Goal: Task Accomplishment & Management: Manage account settings

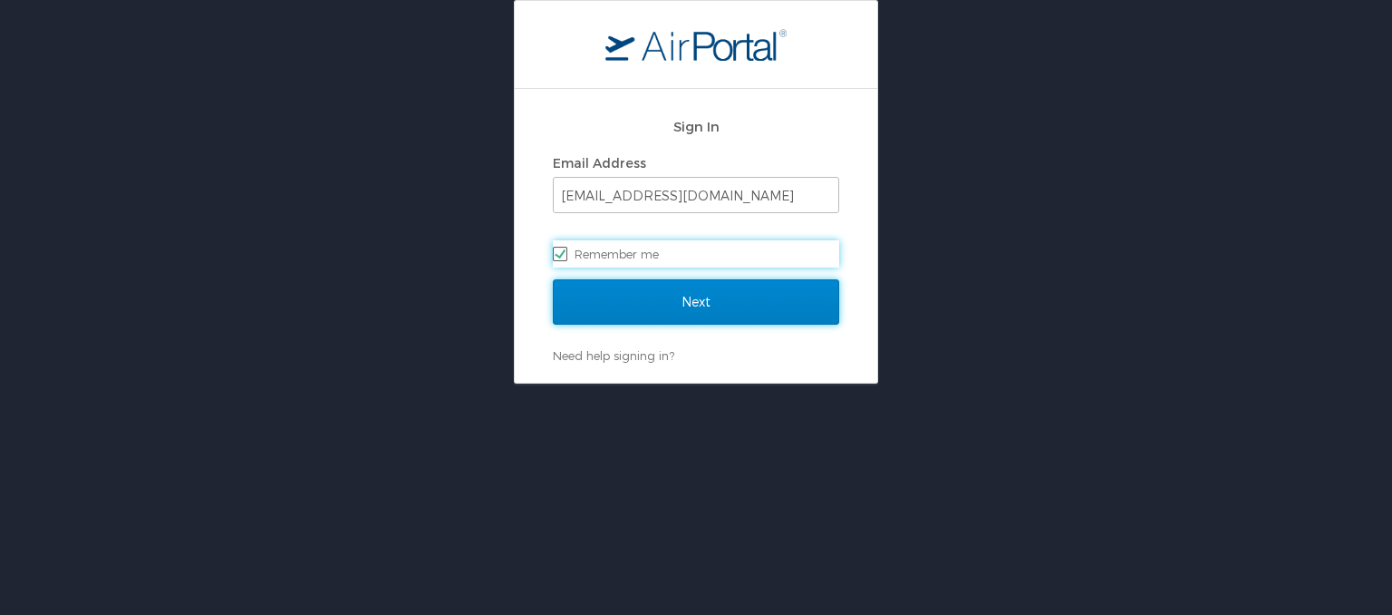
click at [655, 288] on input "Next" at bounding box center [696, 301] width 286 height 45
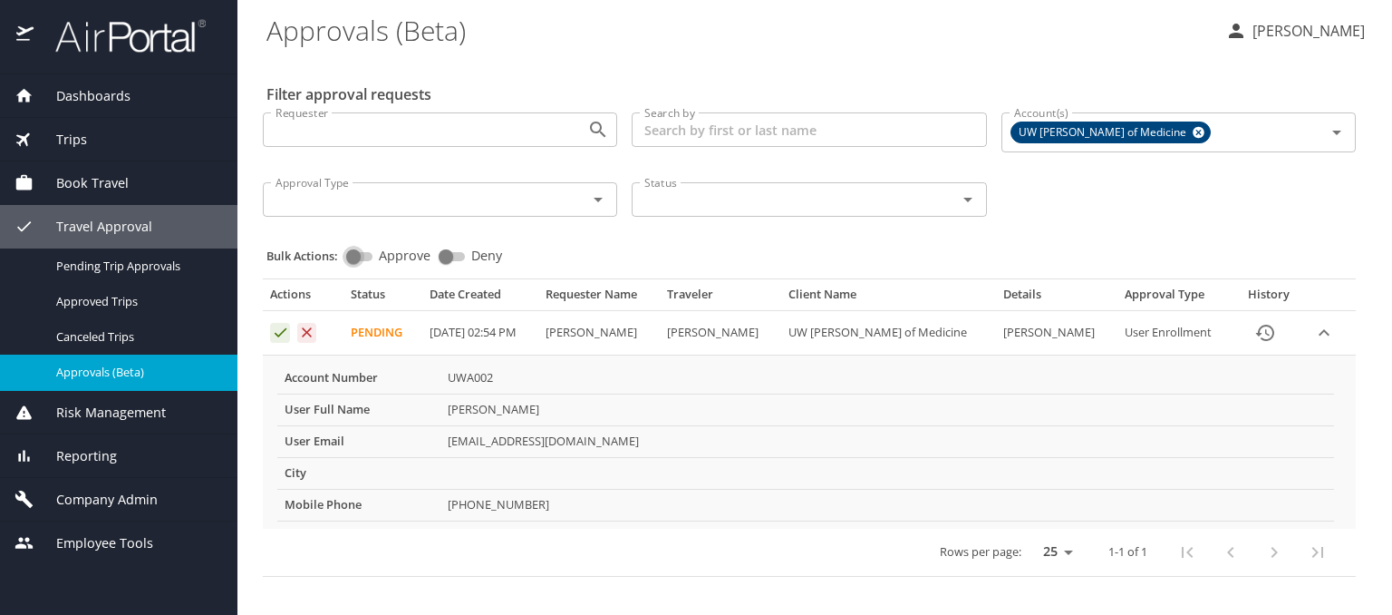
click at [367, 254] on input "Approve" at bounding box center [353, 257] width 65 height 22
checkbox input "true"
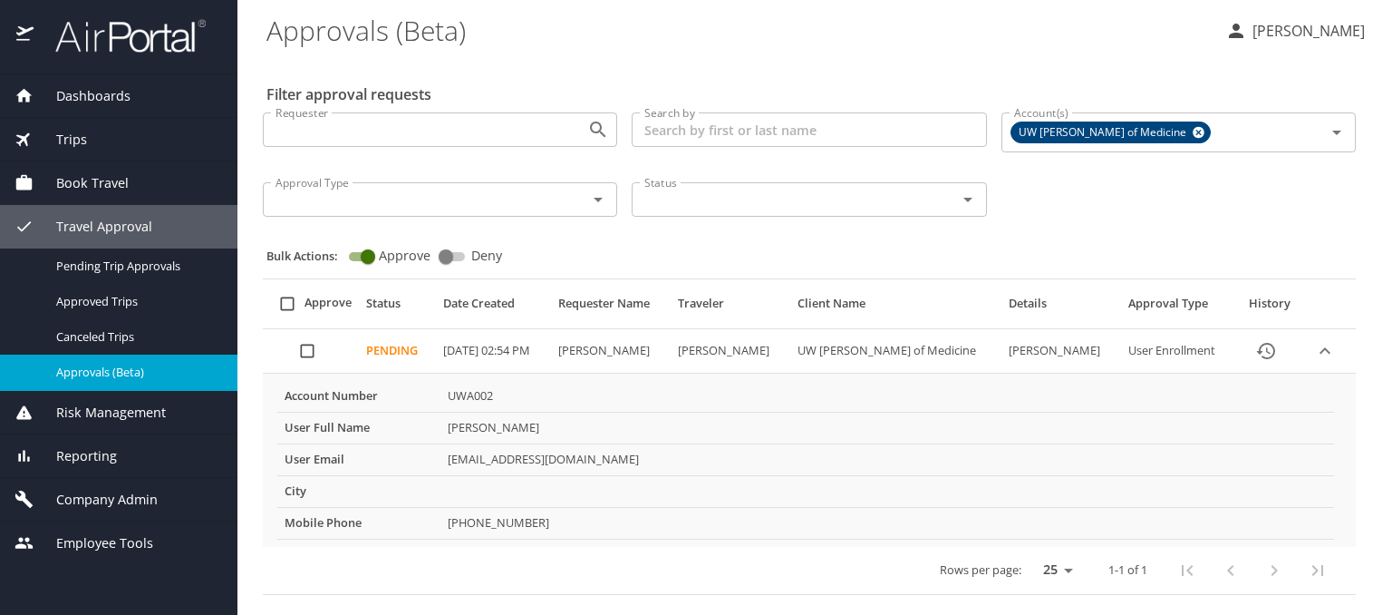
click at [285, 306] on input "select all approval requests" at bounding box center [287, 303] width 34 height 34
checkbox input "true"
click at [775, 580] on button "Bulk Approve" at bounding box center [769, 569] width 133 height 44
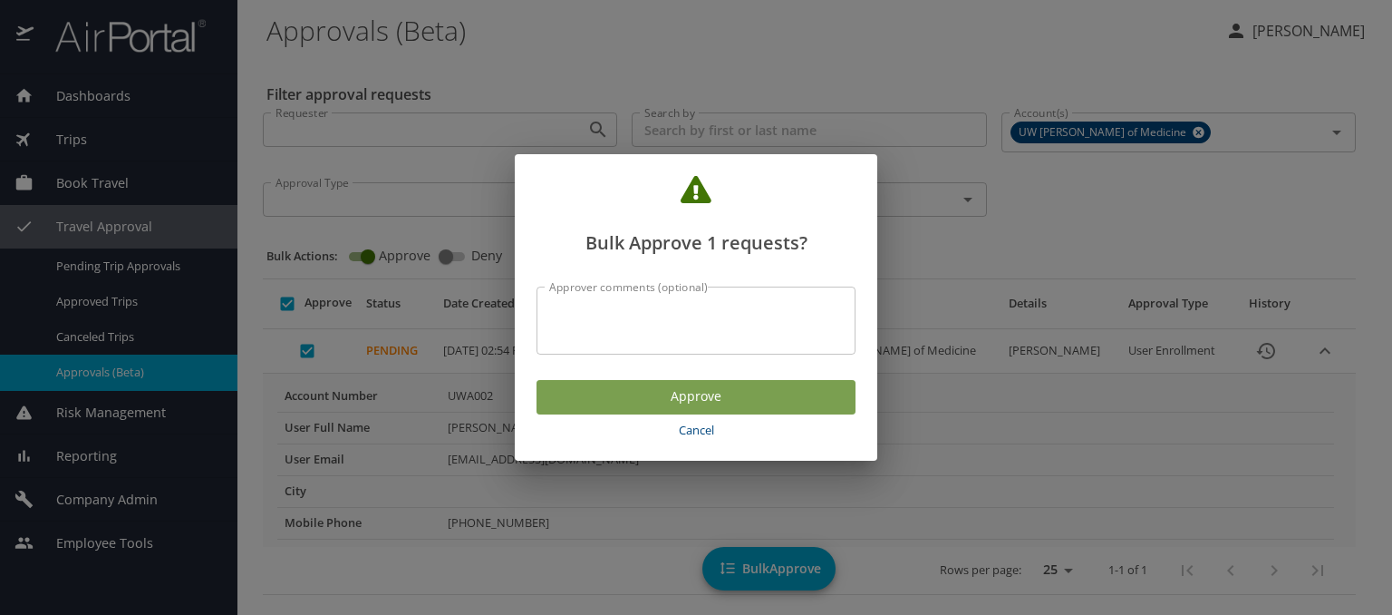
click at [747, 393] on span "Approve" at bounding box center [696, 396] width 290 height 23
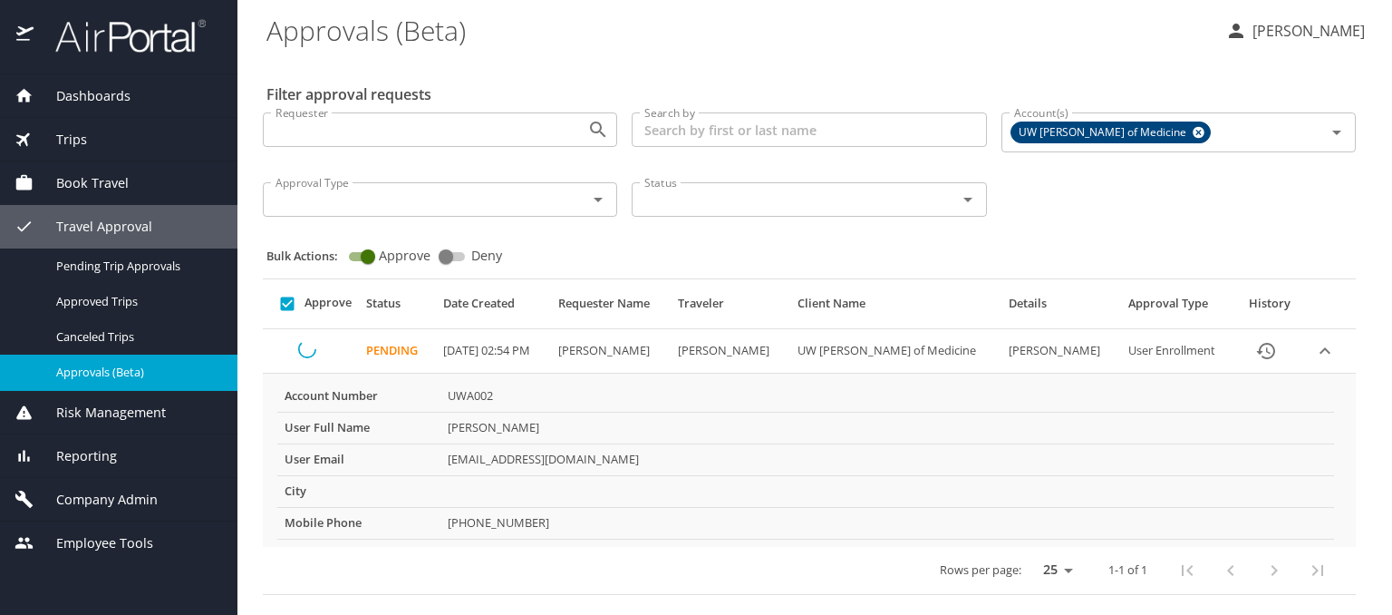
checkbox input "false"
